Goal: Find specific fact: Find specific fact

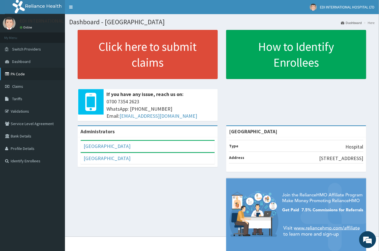
click at [23, 72] on link "PA Code" at bounding box center [32, 74] width 65 height 12
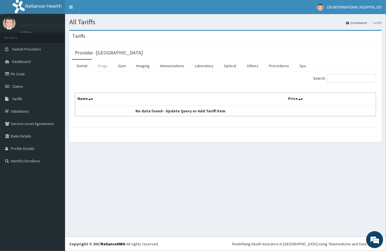
click at [107, 67] on link "Drugs" at bounding box center [102, 66] width 19 height 12
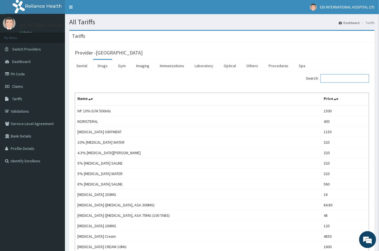
click at [340, 80] on input "Search:" at bounding box center [345, 78] width 49 height 8
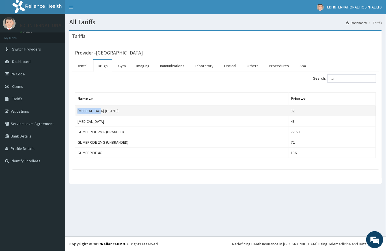
drag, startPoint x: 77, startPoint y: 113, endPoint x: 102, endPoint y: 110, distance: 25.0
click at [102, 110] on td "GLIBENCLAMIDE (GLANIL)" at bounding box center [181, 111] width 213 height 11
click at [103, 110] on td "GLIBENCLAMIDE (GLANIL)" at bounding box center [181, 111] width 213 height 11
drag, startPoint x: 77, startPoint y: 111, endPoint x: 104, endPoint y: 112, distance: 26.6
click at [104, 112] on td "GLIBENCLAMIDE (GLANIL)" at bounding box center [181, 111] width 213 height 11
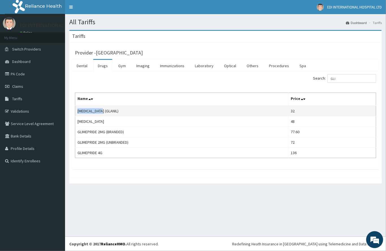
copy td "GLIBENCLAMIDE"
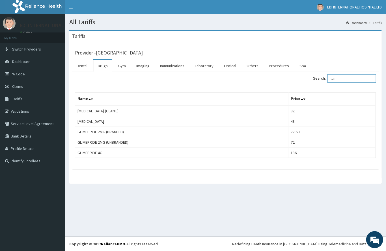
drag, startPoint x: 345, startPoint y: 79, endPoint x: 319, endPoint y: 79, distance: 25.7
click at [319, 79] on label "Search: GLI" at bounding box center [344, 78] width 63 height 8
paste input "vildagliptin"
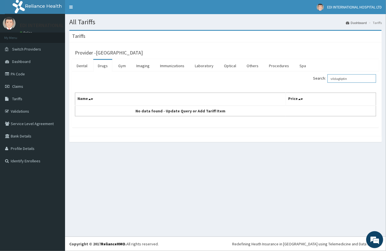
drag, startPoint x: 350, startPoint y: 79, endPoint x: 317, endPoint y: 81, distance: 33.1
click at [317, 81] on div "Search: vildagliptin" at bounding box center [303, 79] width 146 height 10
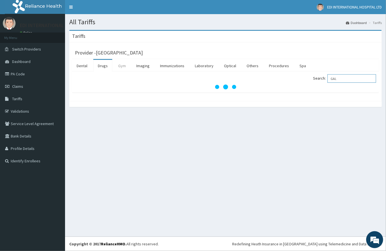
type input "GAL"
click at [119, 66] on link "Gym" at bounding box center [122, 66] width 17 height 12
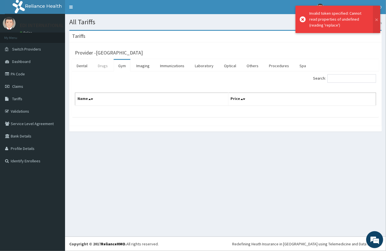
click at [104, 66] on link "Drugs" at bounding box center [102, 66] width 19 height 12
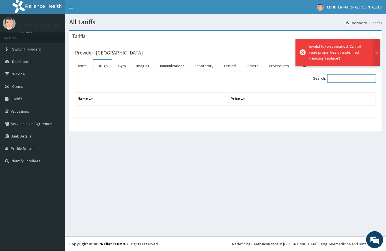
click at [349, 80] on input "Search:" at bounding box center [351, 78] width 49 height 8
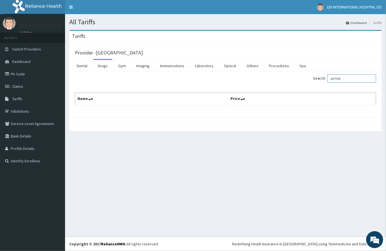
type input "ARTEME"
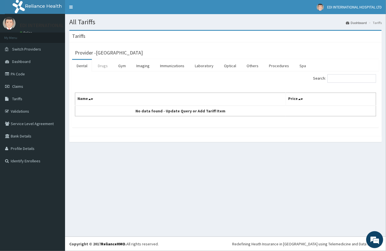
click at [102, 66] on link "Drugs" at bounding box center [102, 66] width 19 height 12
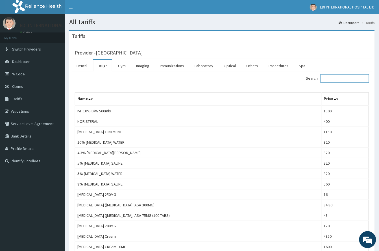
click at [345, 79] on input "Search:" at bounding box center [345, 78] width 49 height 8
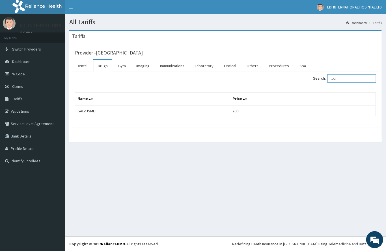
type input "GAL"
click at [22, 72] on link "PA Code" at bounding box center [32, 74] width 65 height 12
